Goal: Obtain resource: Download file/media

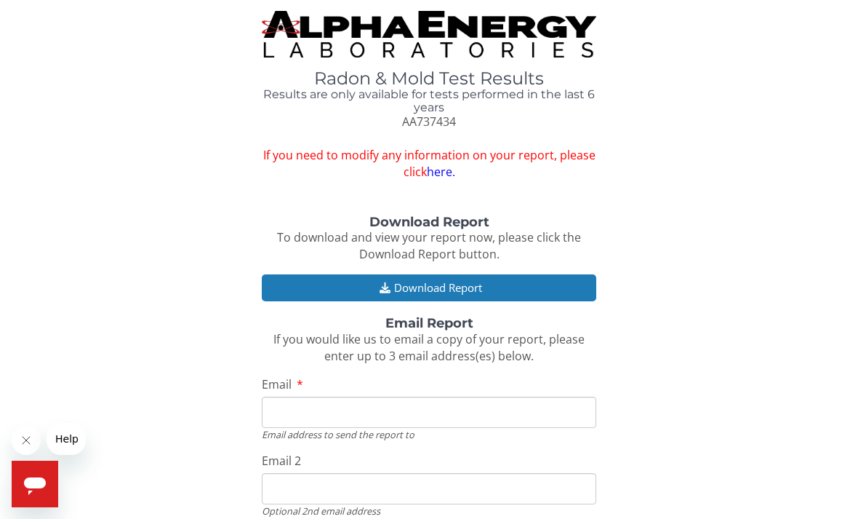
click at [455, 284] on button "Download Report" at bounding box center [429, 287] width 335 height 27
click at [324, 379] on div "Email Email address to send the report to" at bounding box center [429, 408] width 335 height 65
click at [310, 376] on div "Email Email address to send the report to" at bounding box center [429, 408] width 335 height 65
click at [317, 376] on div "Email Email address to send the report to" at bounding box center [429, 408] width 335 height 65
click at [313, 383] on div "Email Email address to send the report to" at bounding box center [429, 408] width 335 height 65
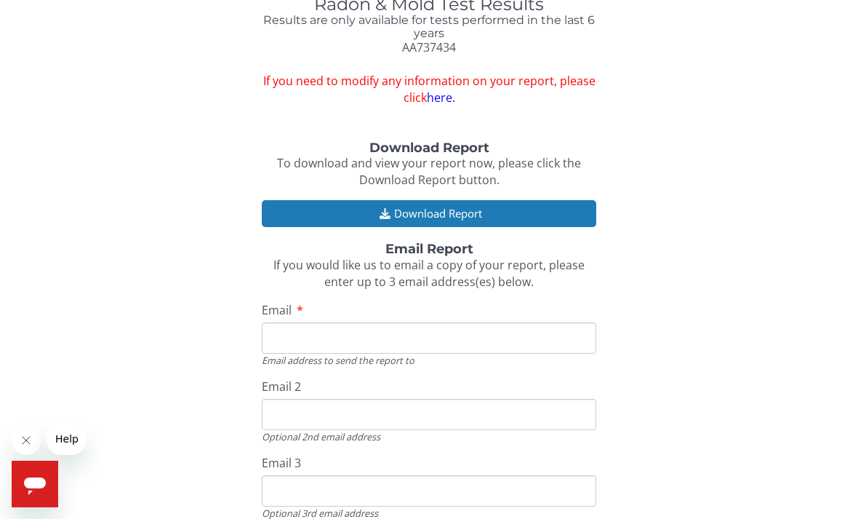
scroll to position [124, 0]
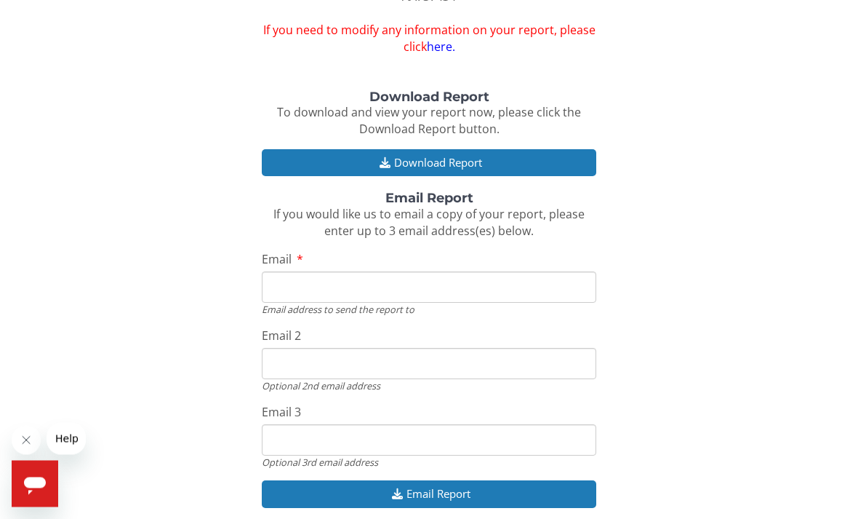
click at [290, 278] on input "Email" at bounding box center [429, 287] width 335 height 31
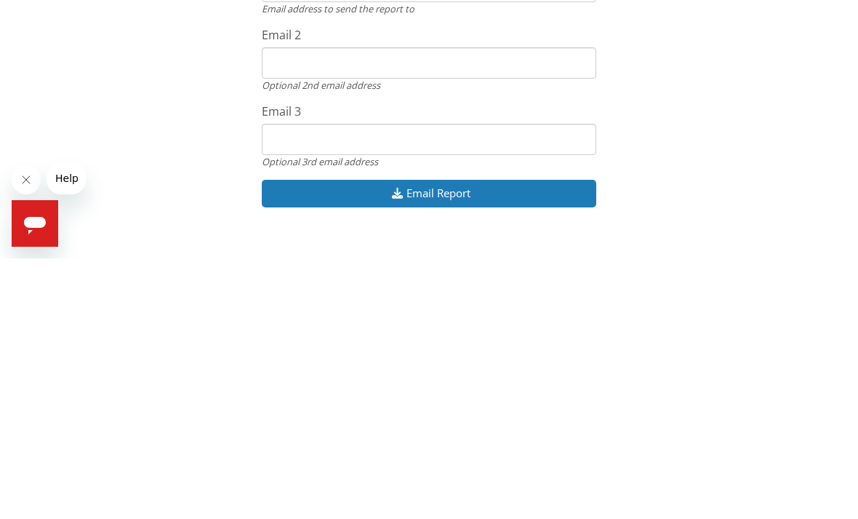
scroll to position [176, 0]
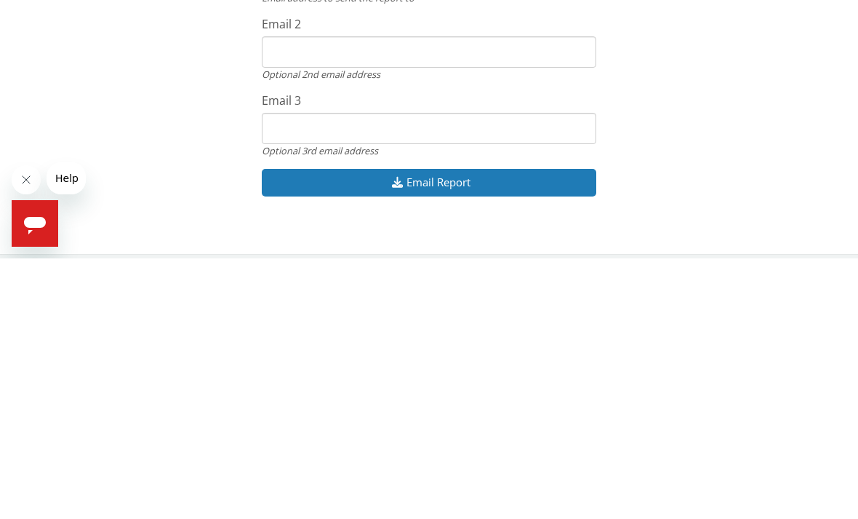
type input "iammardee@gmail.com"
click at [452, 429] on button "Email Report" at bounding box center [429, 442] width 335 height 27
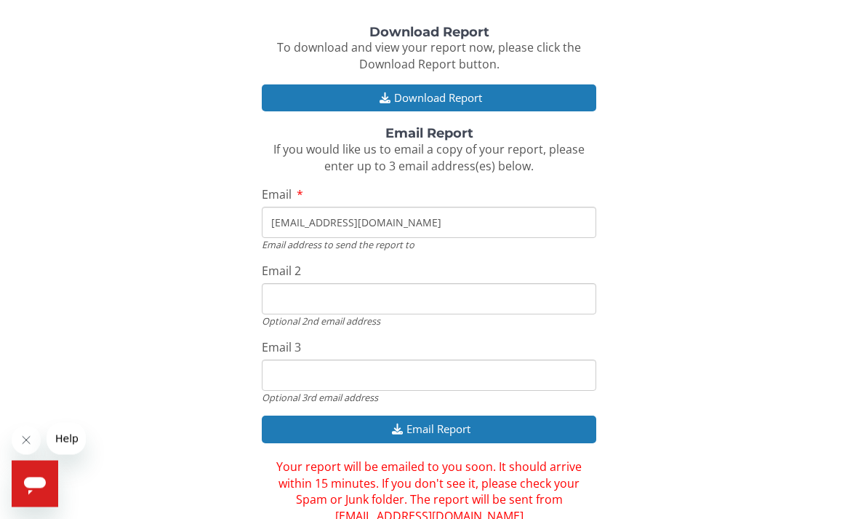
scroll to position [193, 0]
